Goal: Task Accomplishment & Management: Manage account settings

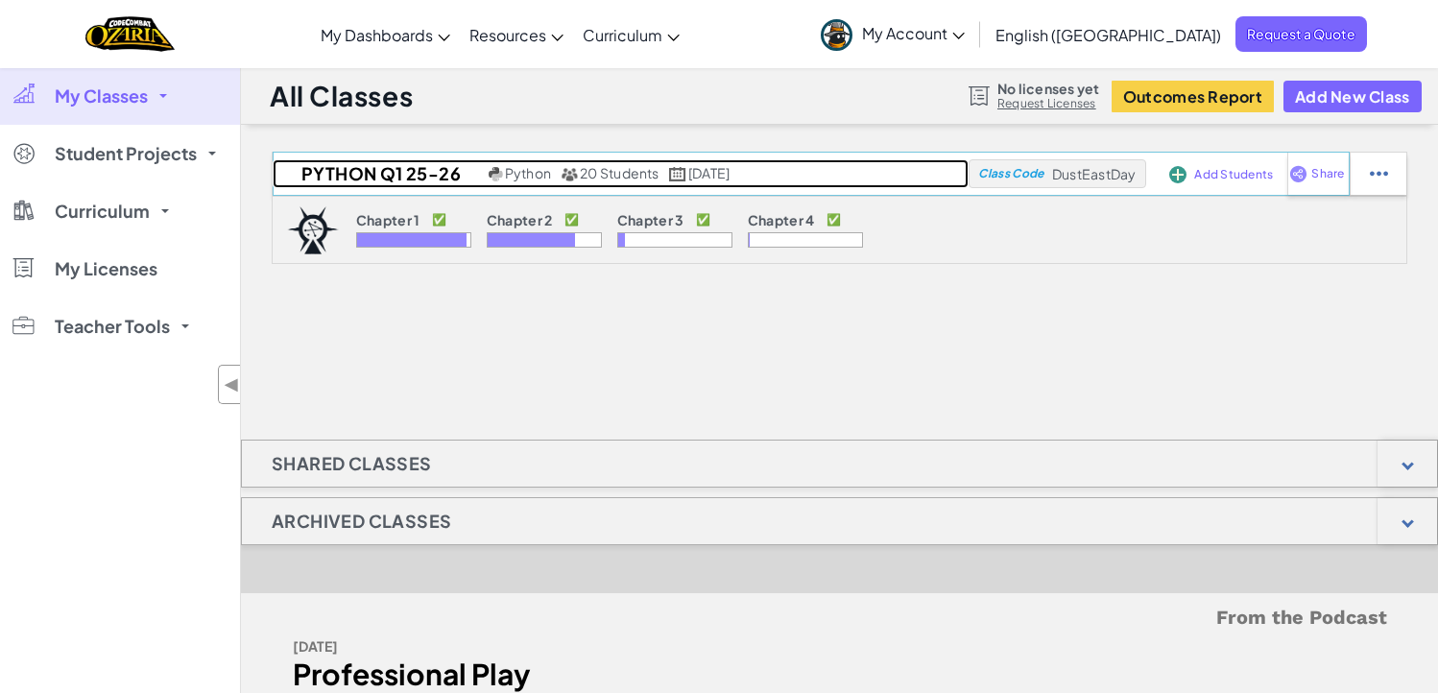
click at [347, 171] on h2 "Python Q1 25-26" at bounding box center [378, 173] width 211 height 29
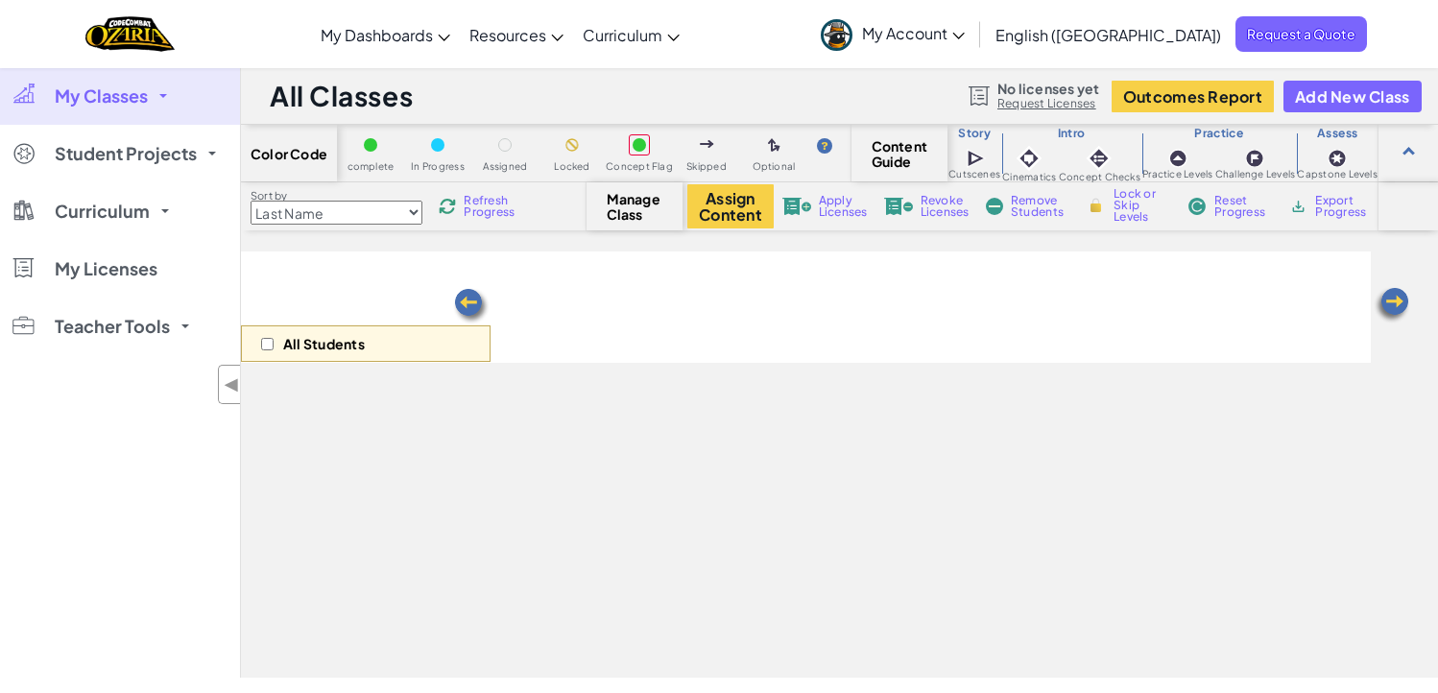
select select "5d8a57abe8919b28d5113af1"
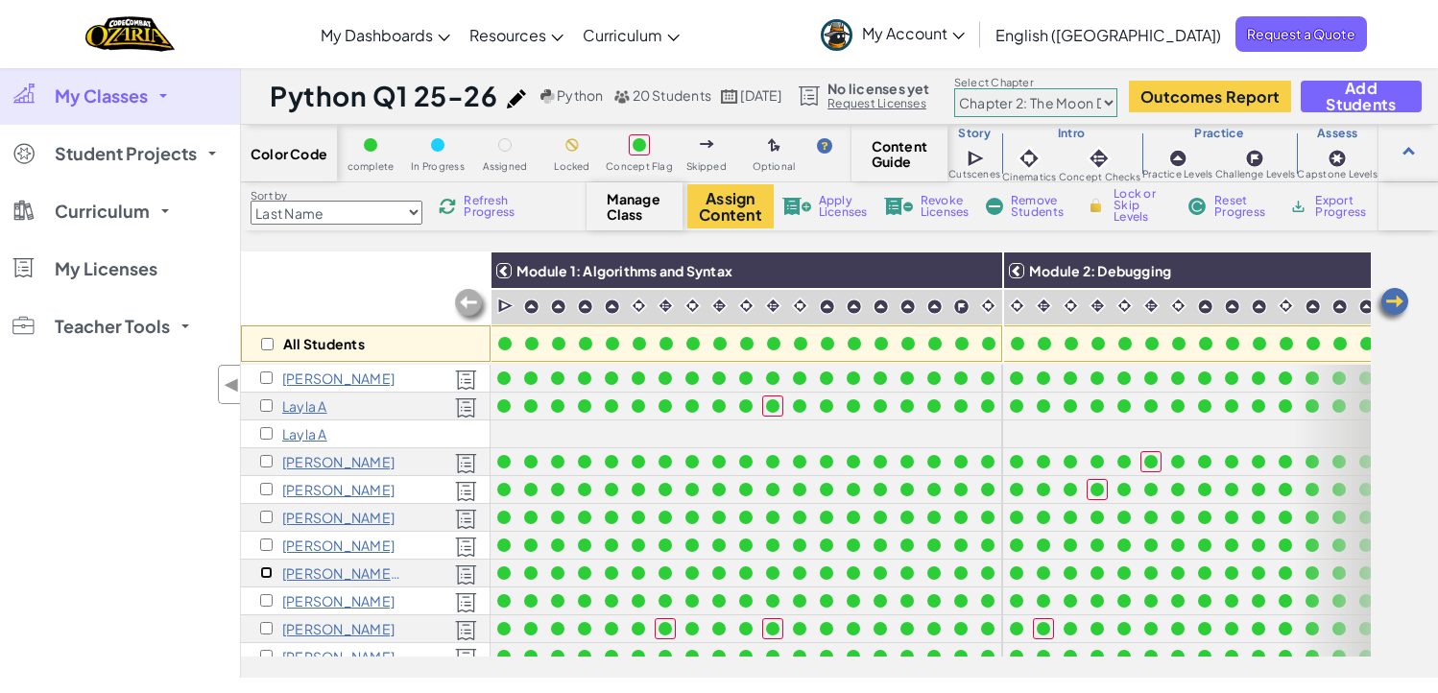
click at [264, 572] on input "checkbox" at bounding box center [266, 572] width 12 height 12
checkbox input "true"
click at [722, 179] on div "Color Code complete In Progress Assigned Locked Concept Flag Skipped Optional C…" at bounding box center [839, 154] width 1197 height 58
click at [727, 198] on button "Assign Content" at bounding box center [730, 206] width 86 height 44
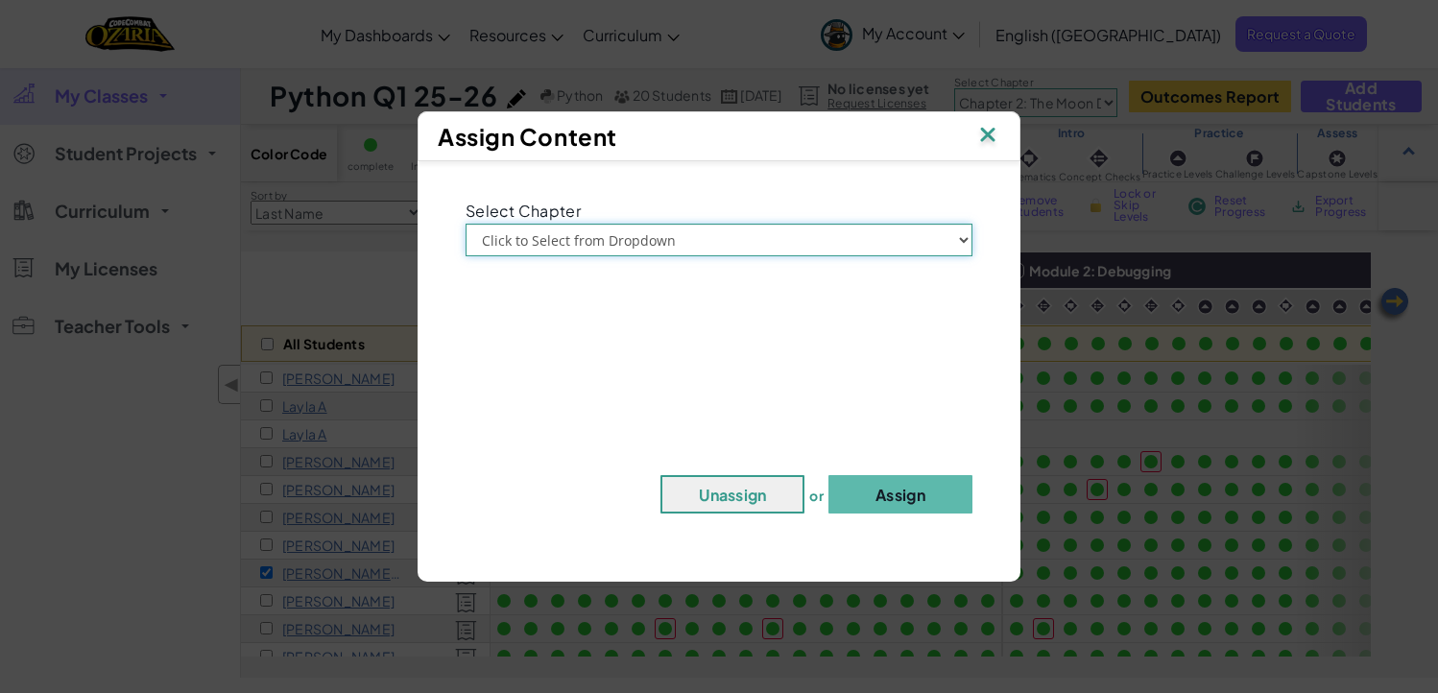
click at [788, 243] on select "Click to Select from Dropdown Chapter 1: [GEOGRAPHIC_DATA] Chapter 2: The Moon …" at bounding box center [719, 240] width 507 height 33
select select "Chapter 3: The Phoenix Lands"
click at [466, 224] on select "Click to Select from Dropdown Chapter 1: [GEOGRAPHIC_DATA] Chapter 2: The Moon …" at bounding box center [719, 240] width 507 height 33
click at [902, 491] on button "Assign" at bounding box center [901, 494] width 144 height 38
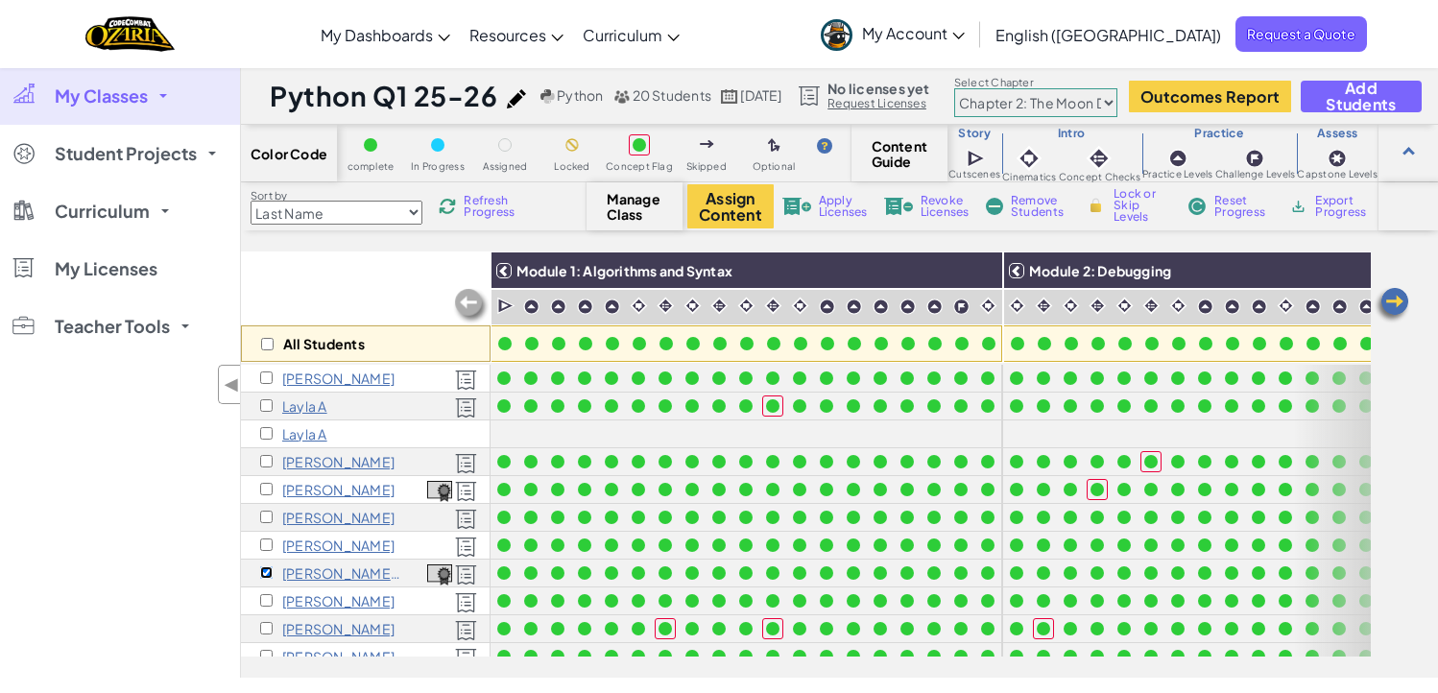
click at [266, 566] on input "checkbox" at bounding box center [266, 572] width 12 height 12
checkbox input "false"
click at [263, 375] on input "checkbox" at bounding box center [266, 378] width 12 height 12
checkbox input "true"
click at [729, 205] on button "Assign Content" at bounding box center [730, 206] width 86 height 44
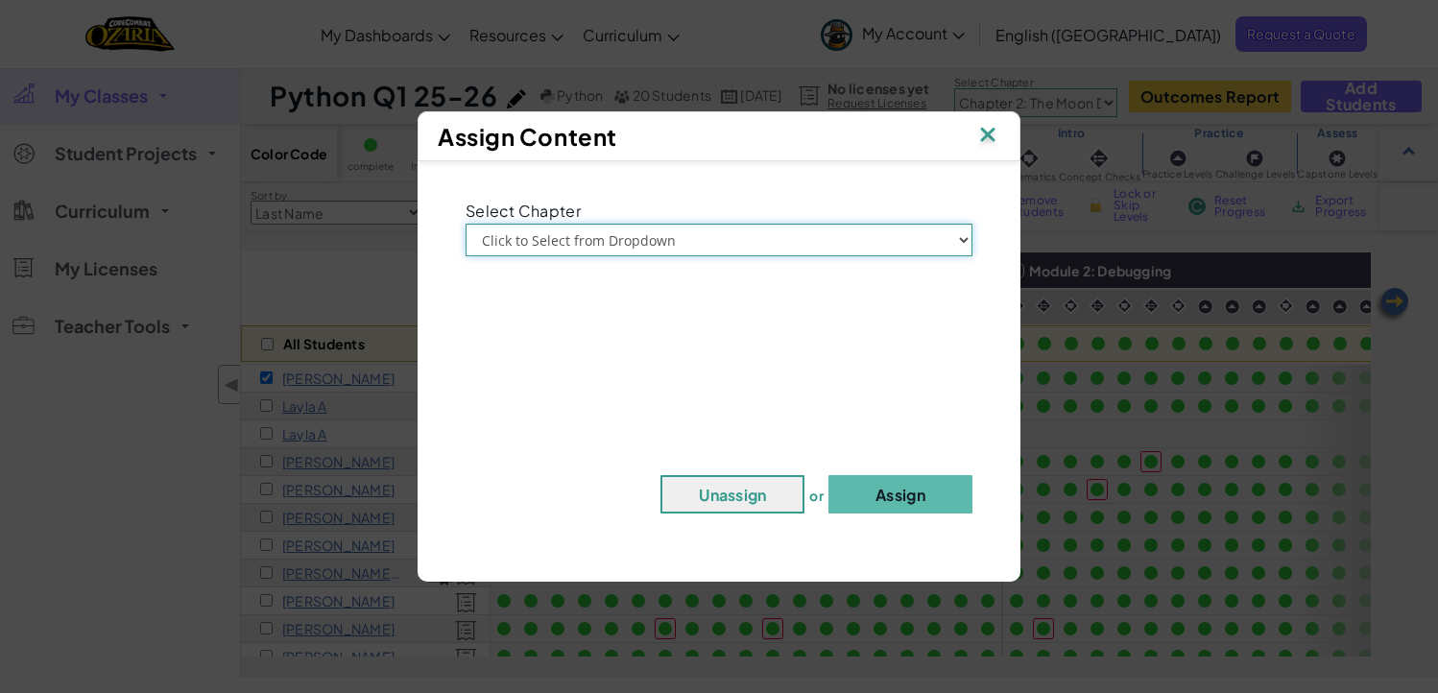
click at [643, 243] on select "Click to Select from Dropdown Chapter 1: [GEOGRAPHIC_DATA] Chapter 2: The Moon …" at bounding box center [719, 240] width 507 height 33
select select "Chapter 3: The Phoenix Lands"
click at [466, 224] on select "Click to Select from Dropdown Chapter 1: [GEOGRAPHIC_DATA] Chapter 2: The Moon …" at bounding box center [719, 240] width 507 height 33
click at [862, 496] on button "Assign" at bounding box center [901, 494] width 144 height 38
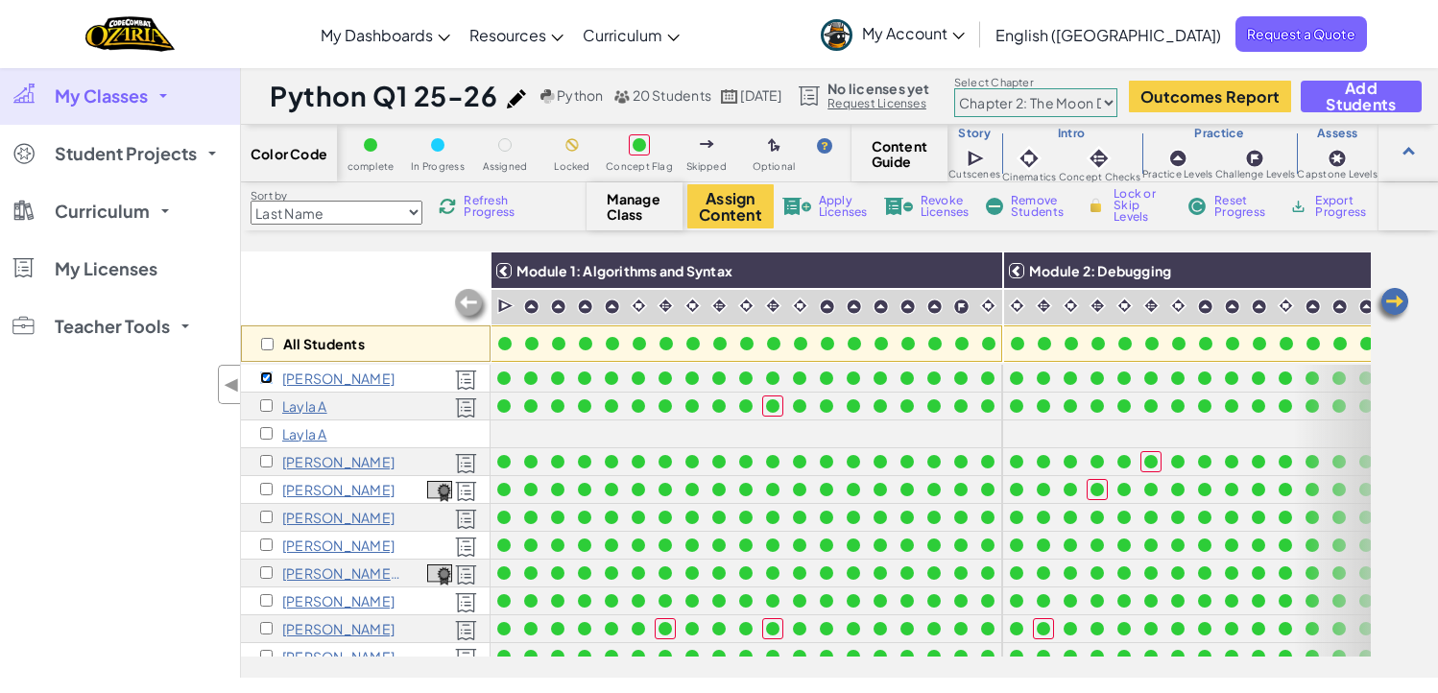
click at [265, 376] on input "checkbox" at bounding box center [266, 378] width 12 height 12
checkbox input "false"
click at [268, 597] on input "checkbox" at bounding box center [266, 600] width 12 height 12
checkbox input "true"
click at [717, 193] on button "Assign Content" at bounding box center [730, 206] width 86 height 44
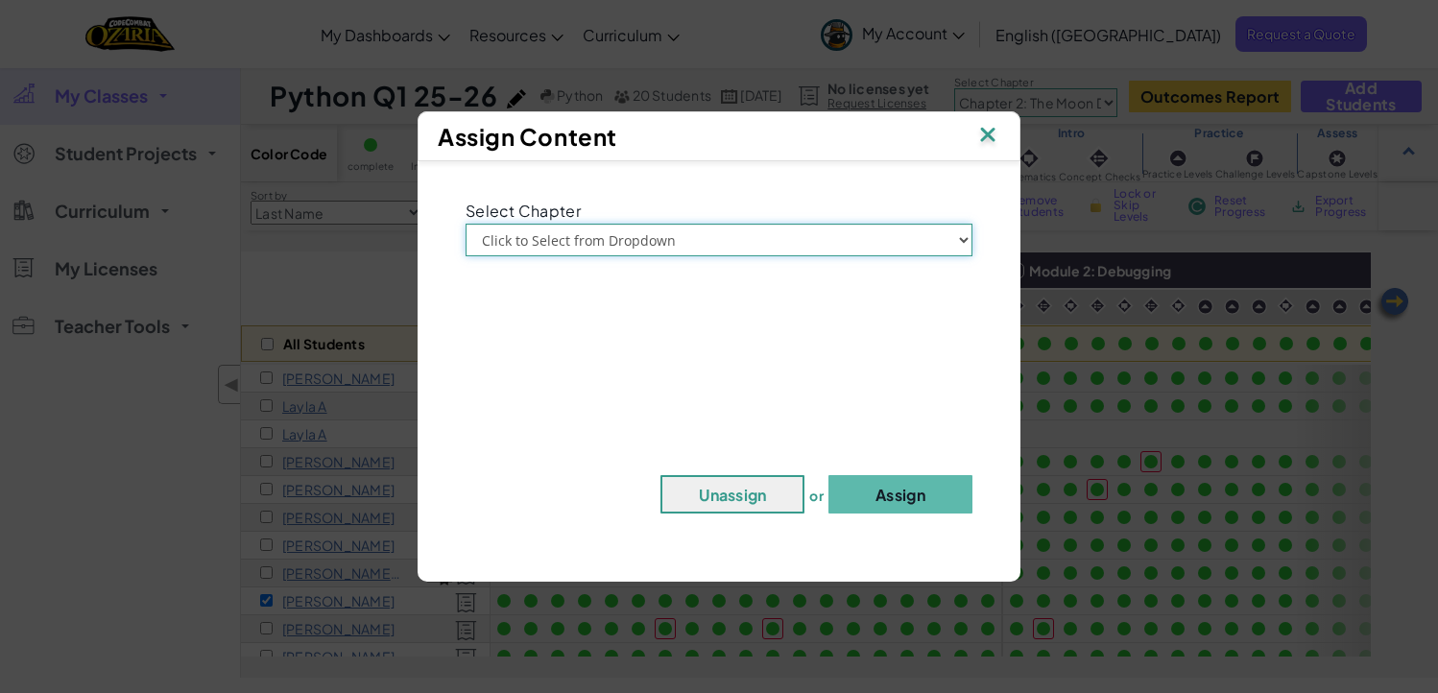
click at [717, 246] on select "Click to Select from Dropdown Chapter 1: [GEOGRAPHIC_DATA] Chapter 2: The Moon …" at bounding box center [719, 240] width 507 height 33
select select "Chapter 3: The Phoenix Lands"
click at [466, 224] on select "Click to Select from Dropdown Chapter 1: [GEOGRAPHIC_DATA] Chapter 2: The Moon …" at bounding box center [719, 240] width 507 height 33
click at [891, 517] on div "Select Chapter Click to Select from Dropdown Chapter 1: [GEOGRAPHIC_DATA] Chapt…" at bounding box center [719, 362] width 584 height 382
click at [889, 486] on button "Assign" at bounding box center [901, 494] width 144 height 38
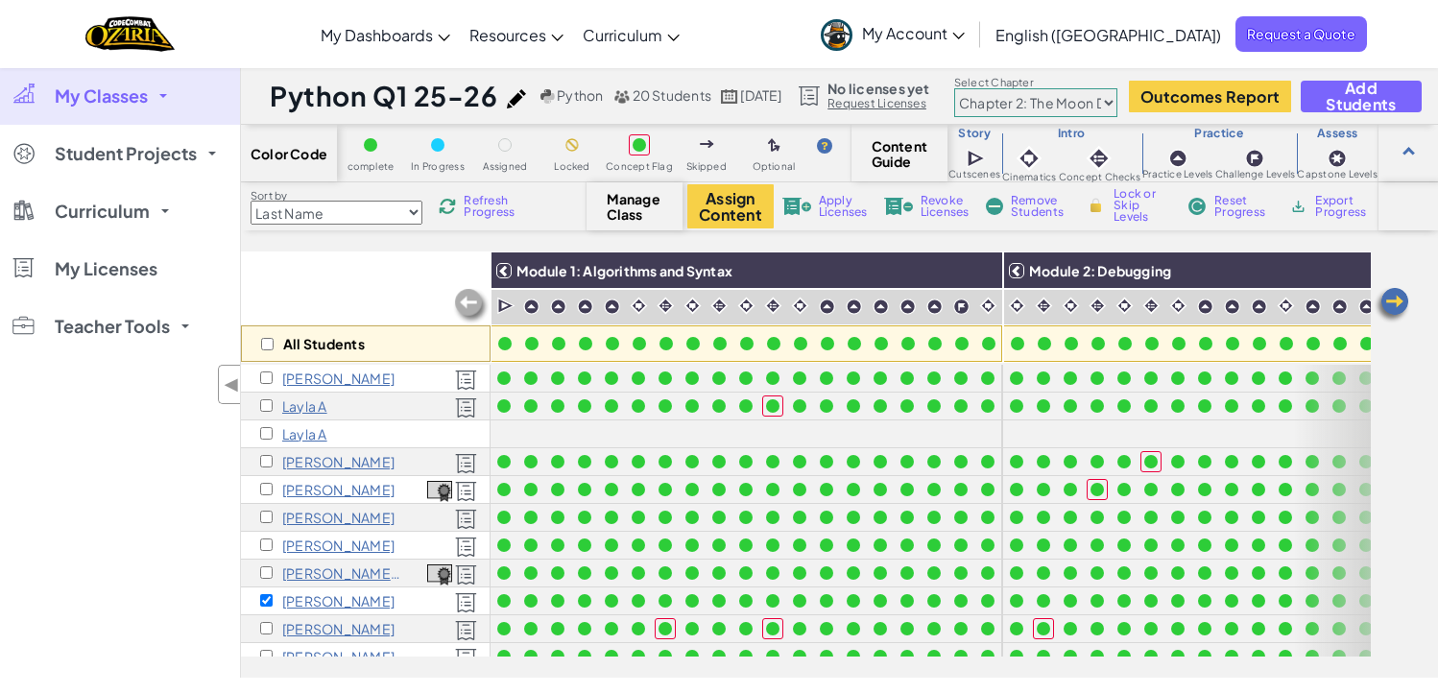
click at [974, 21] on link "My Account" at bounding box center [892, 34] width 163 height 60
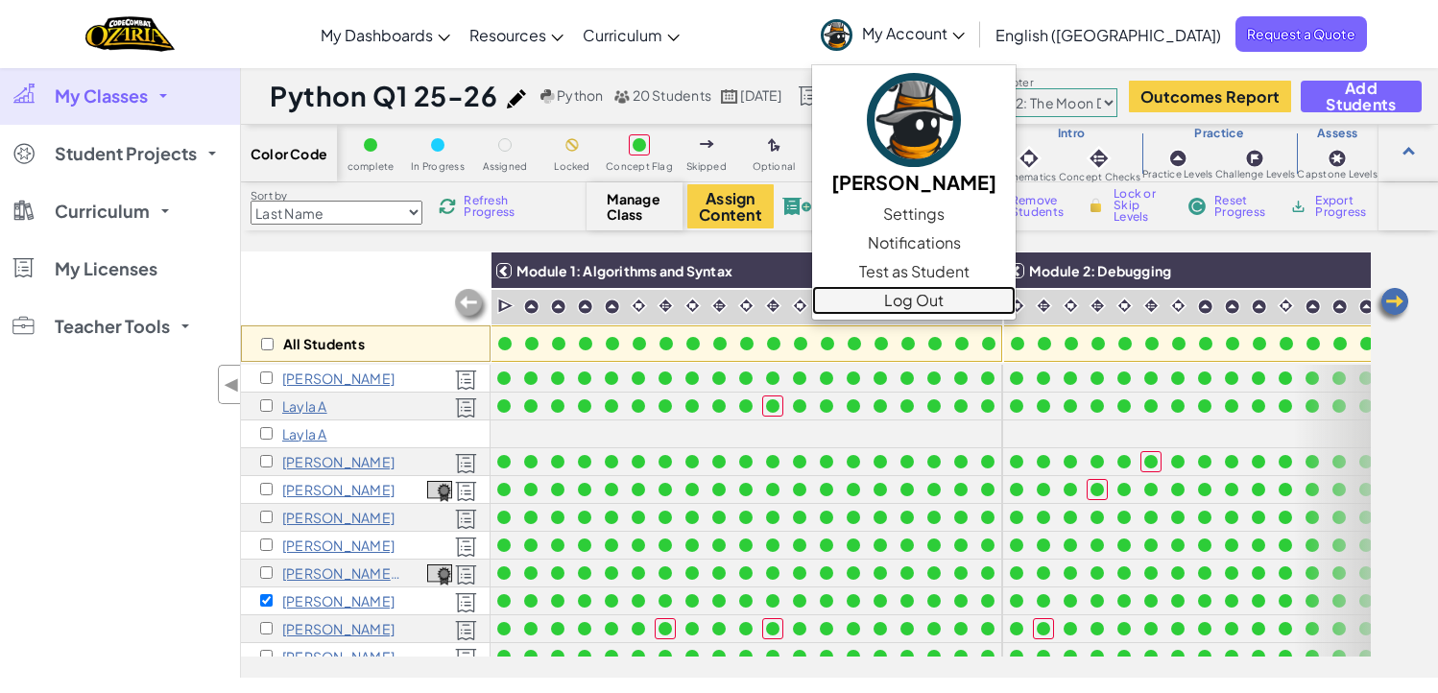
click at [1015, 308] on link "Log Out" at bounding box center [914, 300] width 204 height 29
